Goal: Transaction & Acquisition: Purchase product/service

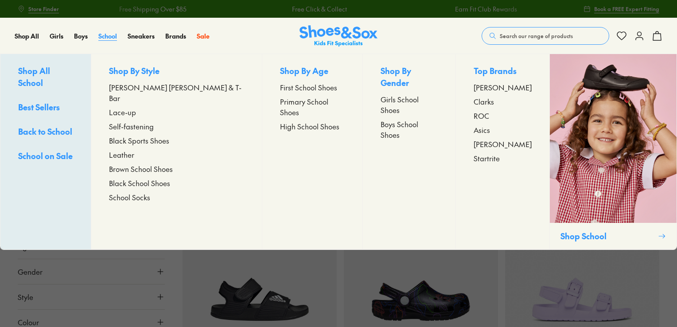
click at [105, 35] on span "School" at bounding box center [107, 35] width 19 height 9
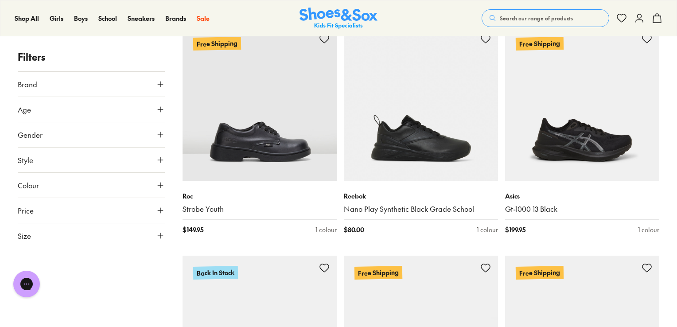
scroll to position [842, 0]
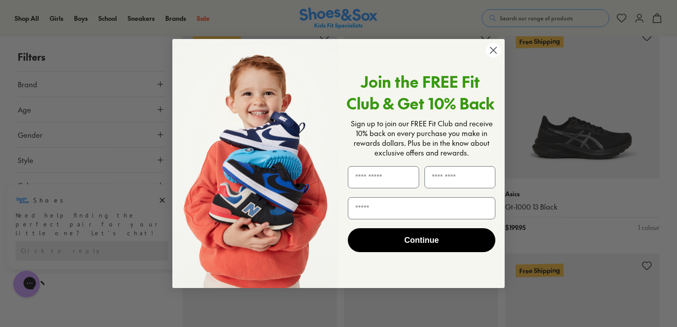
click at [495, 47] on circle "Close dialog" at bounding box center [493, 50] width 15 height 15
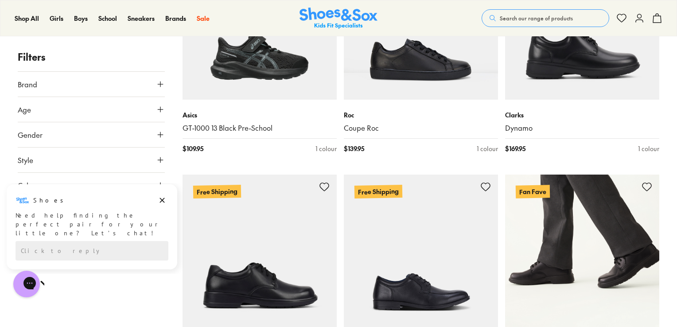
scroll to position [1197, 0]
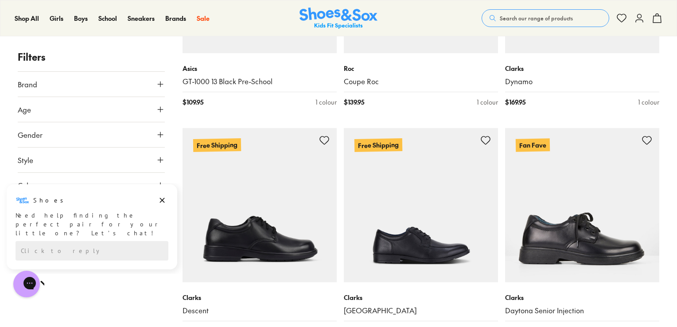
click at [99, 138] on button "Gender" at bounding box center [91, 134] width 147 height 25
click at [148, 162] on label "Girls" at bounding box center [145, 160] width 36 height 16
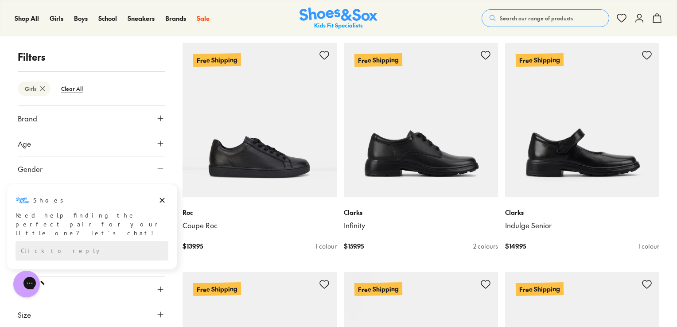
scroll to position [116, 0]
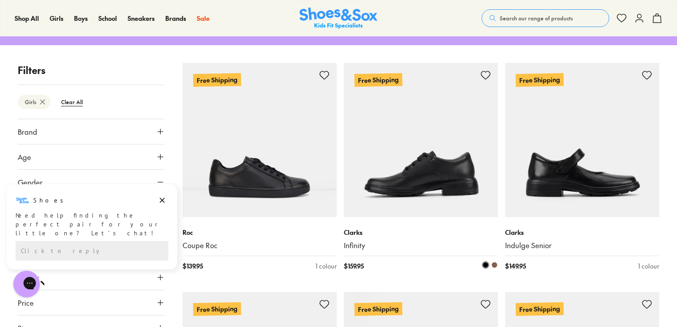
click at [442, 184] on img at bounding box center [421, 140] width 154 height 154
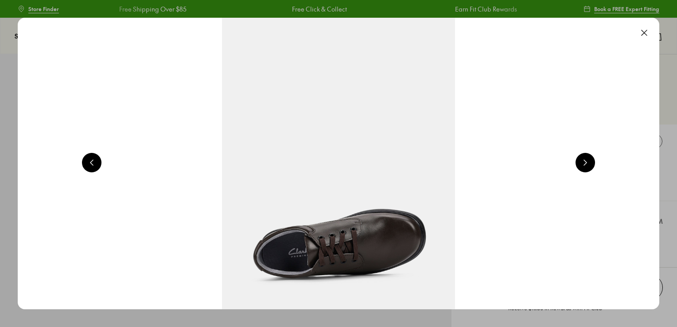
click at [646, 34] on button at bounding box center [645, 33] width 20 height 20
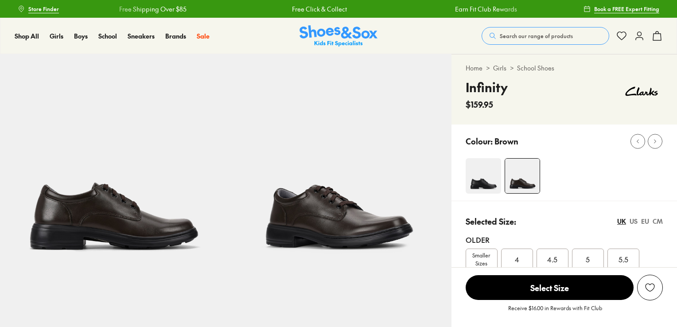
click at [487, 183] on img at bounding box center [483, 175] width 35 height 35
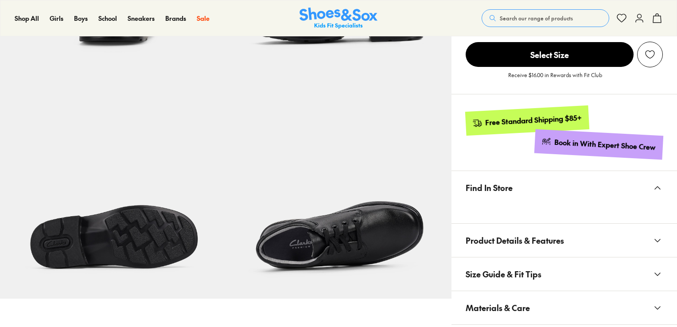
scroll to position [442, 0]
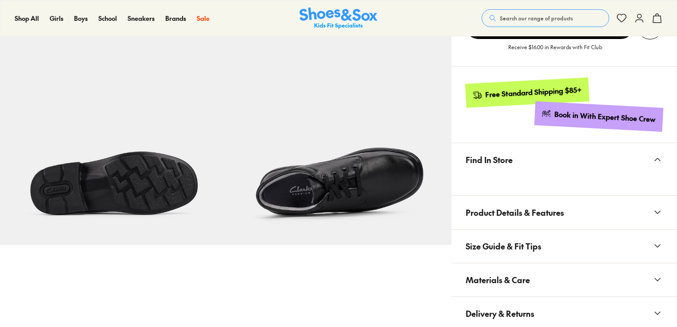
select select "*"
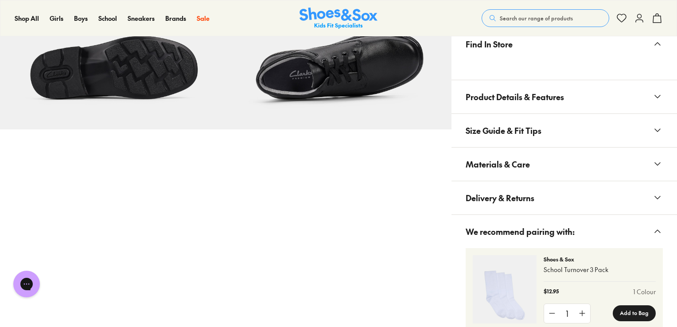
scroll to position [619, 0]
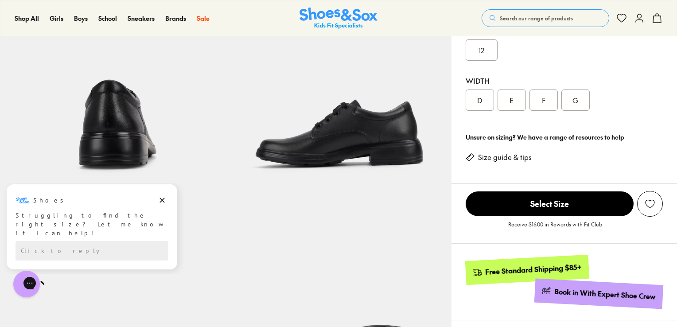
click at [509, 201] on span "Select Size" at bounding box center [550, 203] width 168 height 25
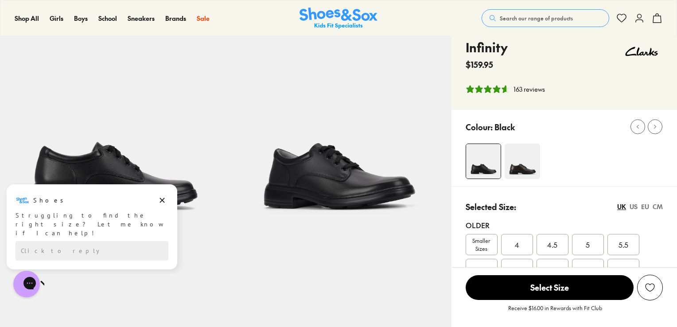
scroll to position [0, 0]
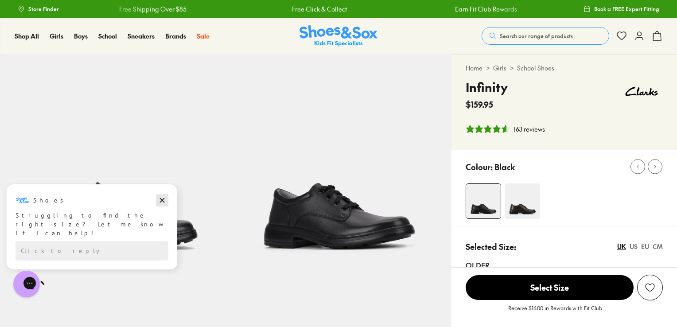
click at [164, 198] on icon "Dismiss campaign" at bounding box center [162, 200] width 5 height 5
